Goal: Information Seeking & Learning: Learn about a topic

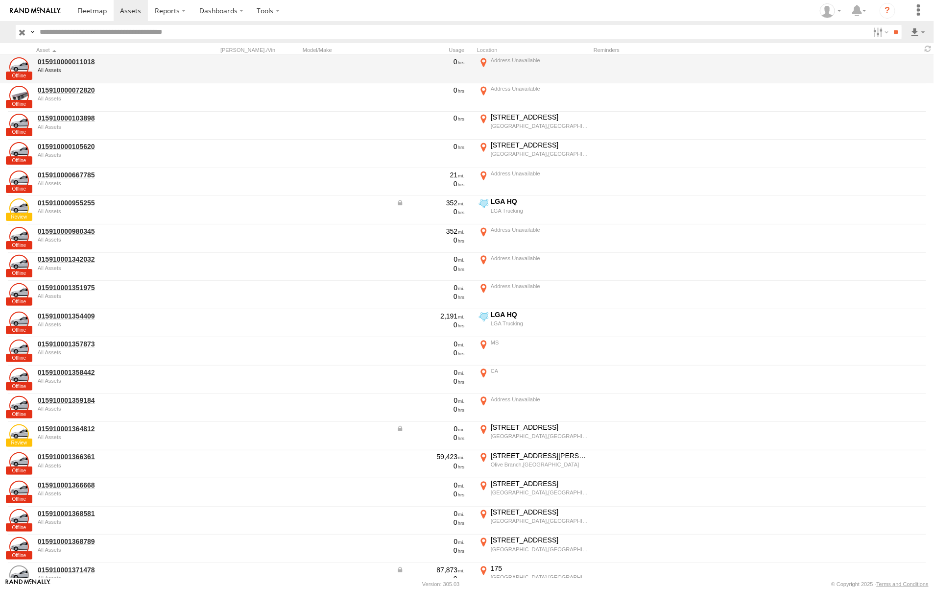
drag, startPoint x: 830, startPoint y: 85, endPoint x: 784, endPoint y: 77, distance: 47.1
click at [0, 0] on label "×" at bounding box center [0, 0] width 0 height 0
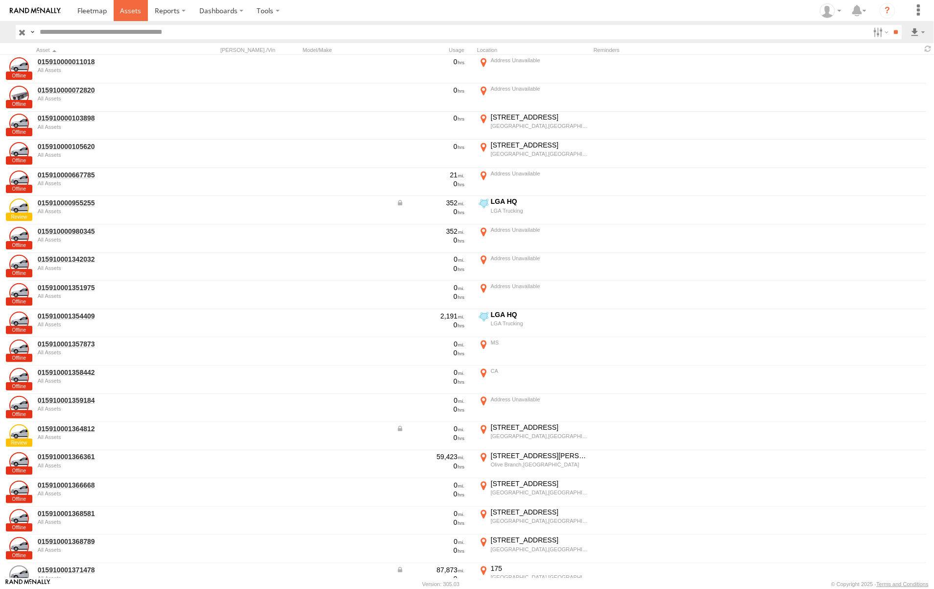
click at [146, 7] on link at bounding box center [131, 10] width 35 height 21
click at [85, 46] on div "Asset Rego./Vin Model/Make Usage Location Reminders" at bounding box center [467, 48] width 934 height 11
click at [87, 51] on div "Asset" at bounding box center [104, 50] width 137 height 7
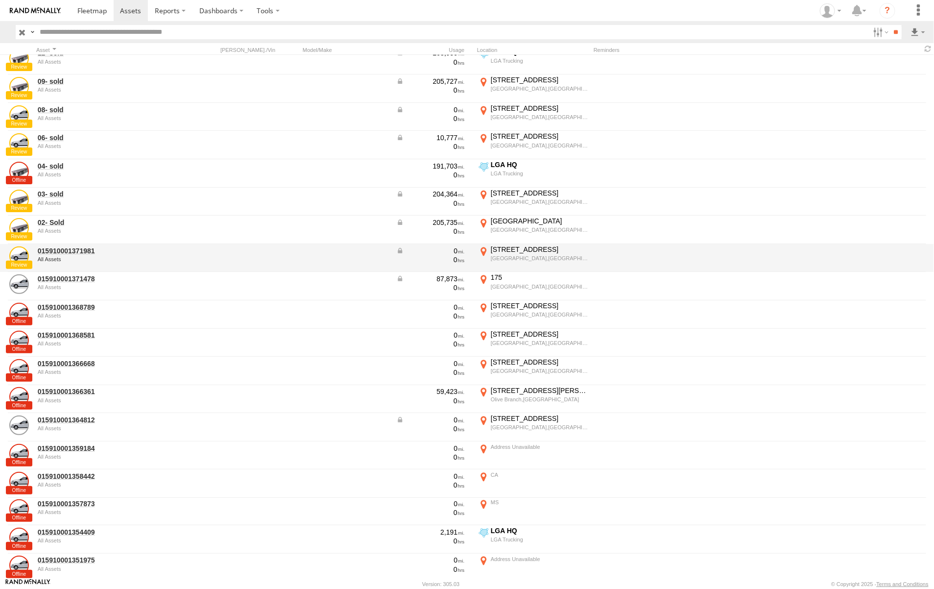
scroll to position [3764, 0]
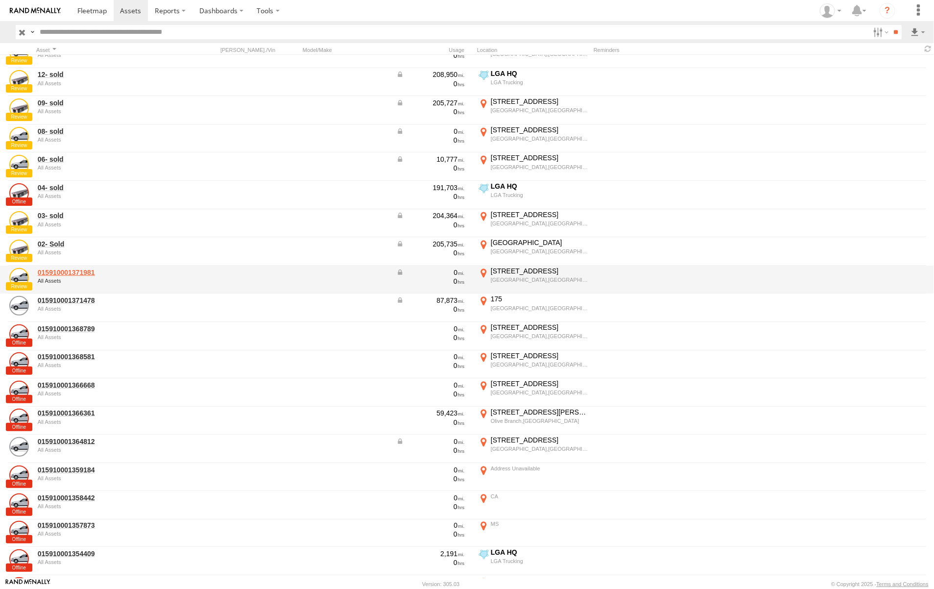
click at [123, 272] on link "015910001371981" at bounding box center [105, 272] width 134 height 9
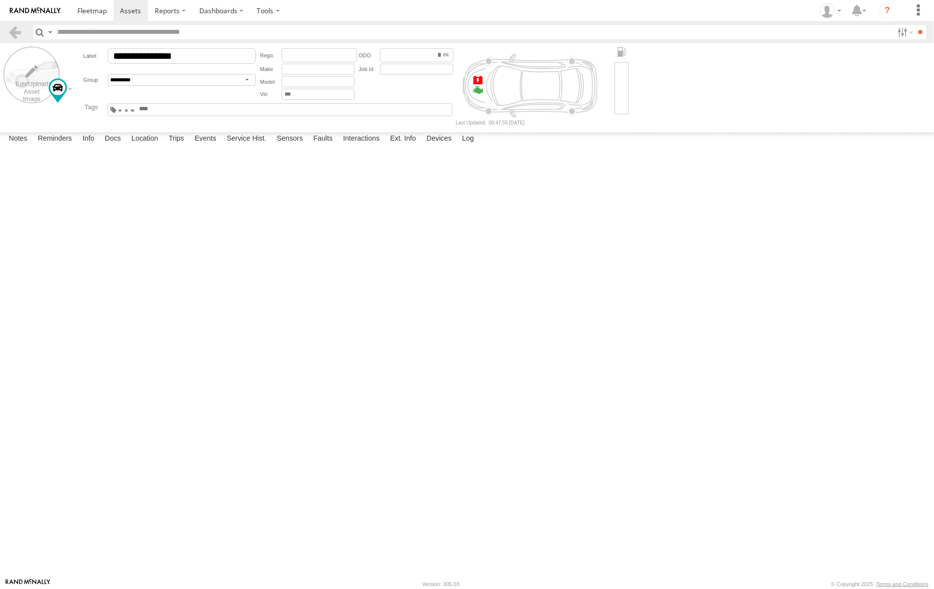
click at [41, 50] on form "**********" at bounding box center [466, 86] width 927 height 78
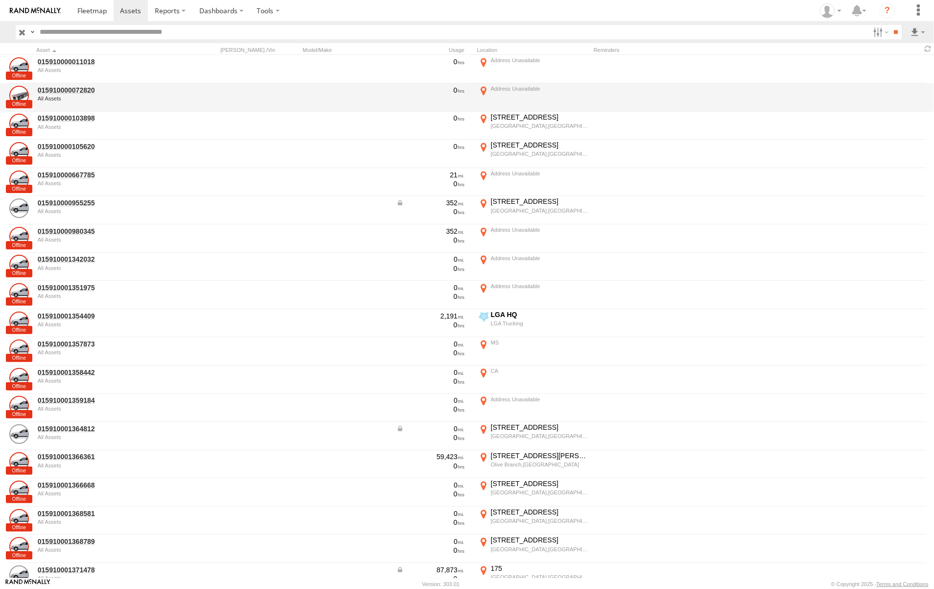
click at [138, 99] on div "All Assets" at bounding box center [105, 98] width 134 height 6
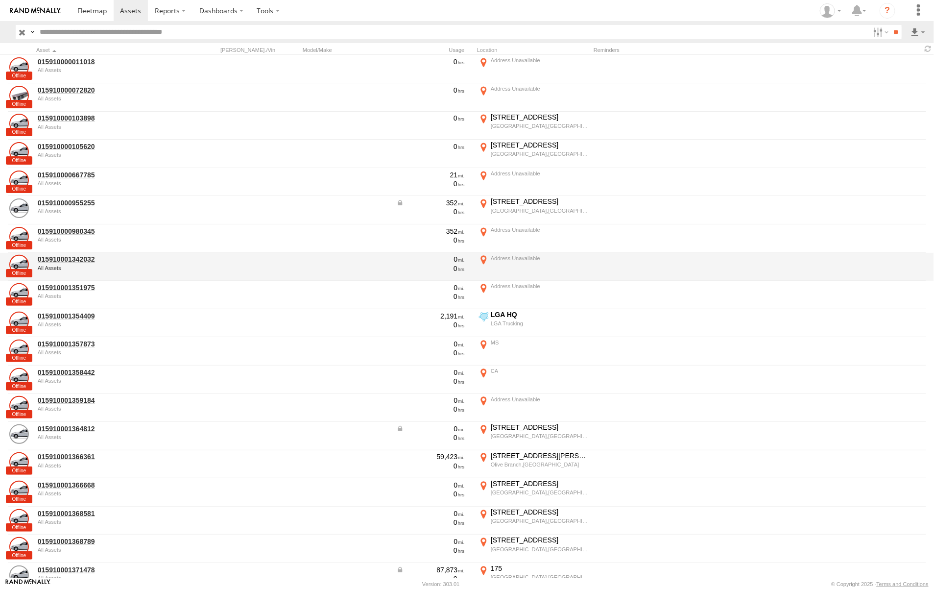
click at [121, 265] on div "All Assets" at bounding box center [105, 268] width 134 height 6
click at [100, 265] on div "All Assets" at bounding box center [105, 268] width 134 height 6
click at [60, 262] on link "015910001342032" at bounding box center [105, 259] width 134 height 9
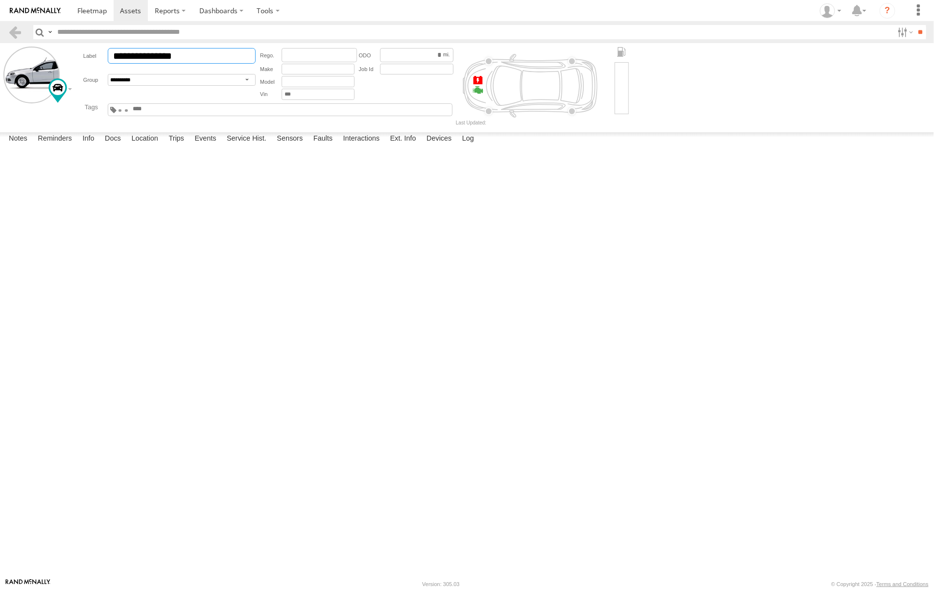
drag, startPoint x: 192, startPoint y: 57, endPoint x: 52, endPoint y: 55, distance: 139.6
click at [52, 55] on form "**********" at bounding box center [466, 86] width 927 height 78
